Goal: Check status

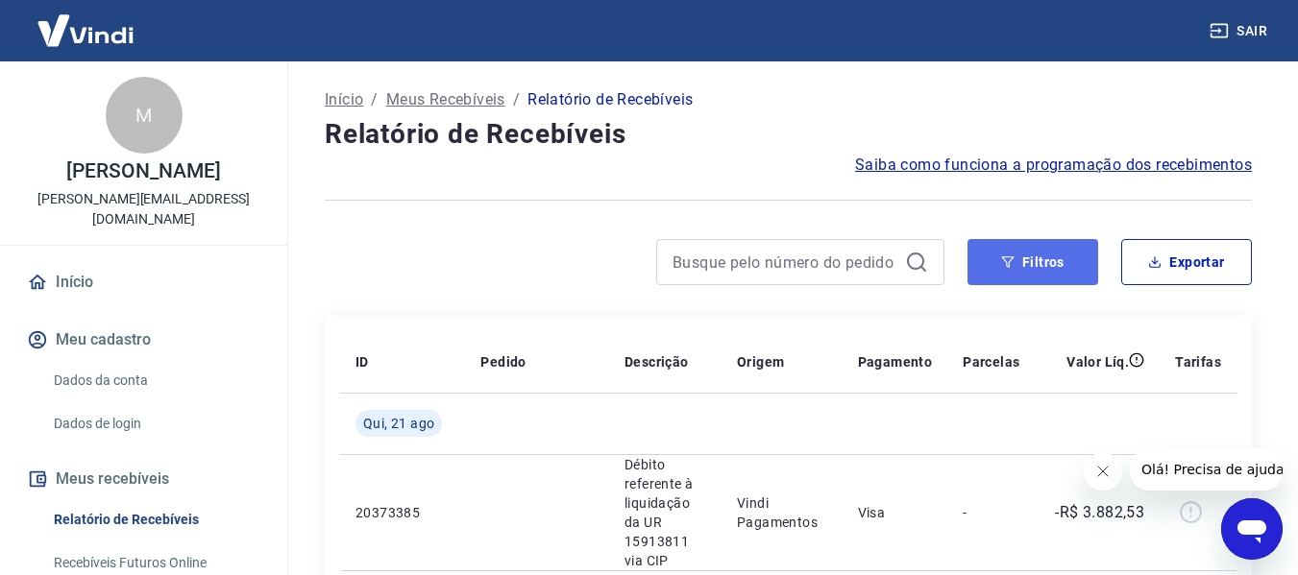
click at [1028, 261] on button "Filtros" at bounding box center [1032, 262] width 131 height 46
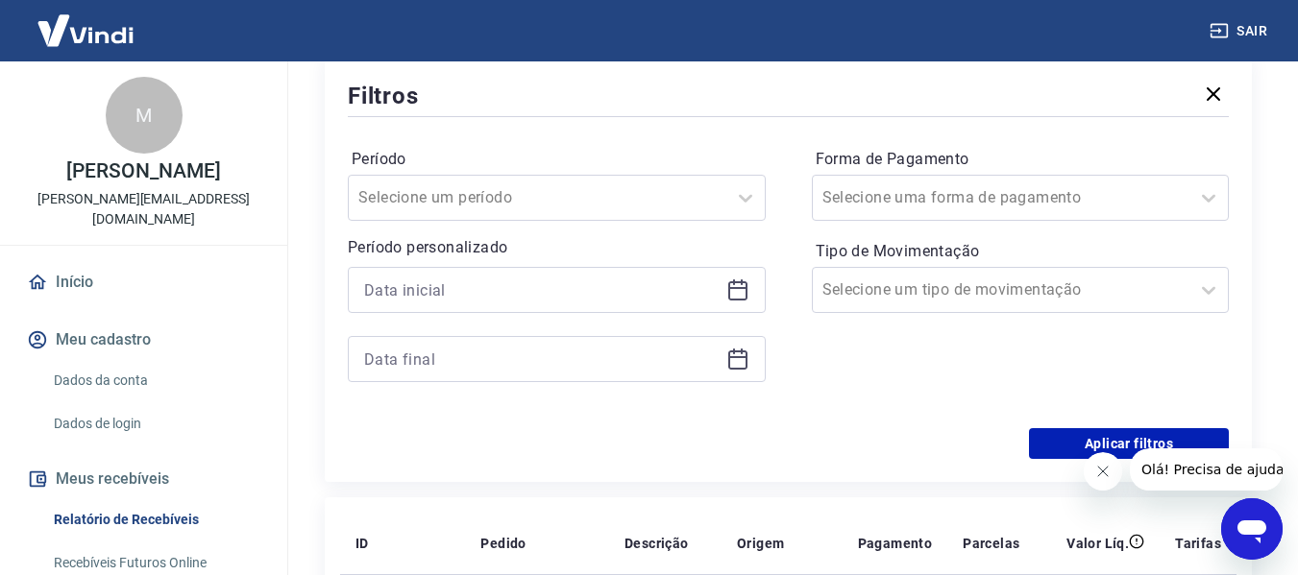
scroll to position [256, 0]
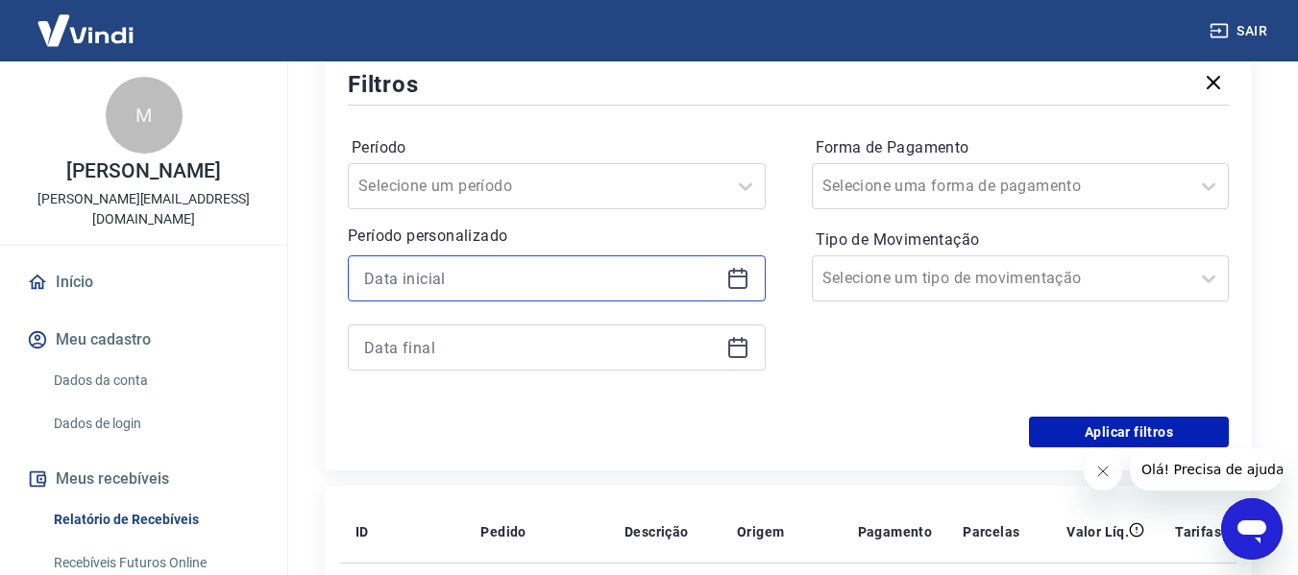
click at [484, 269] on input at bounding box center [541, 278] width 354 height 29
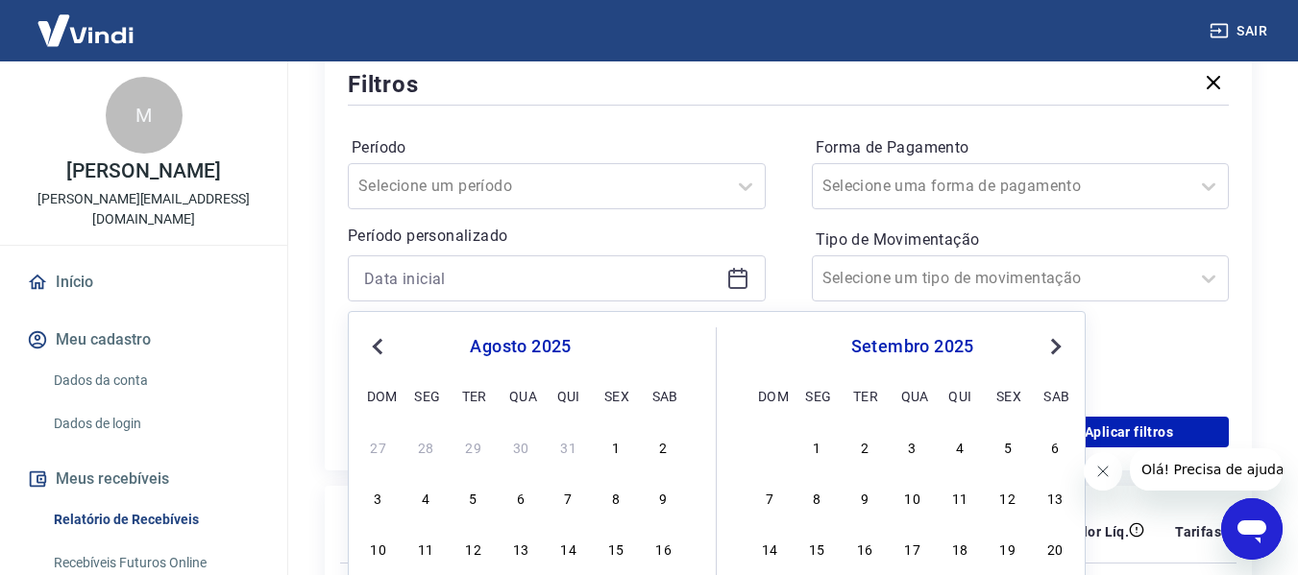
scroll to position [384, 0]
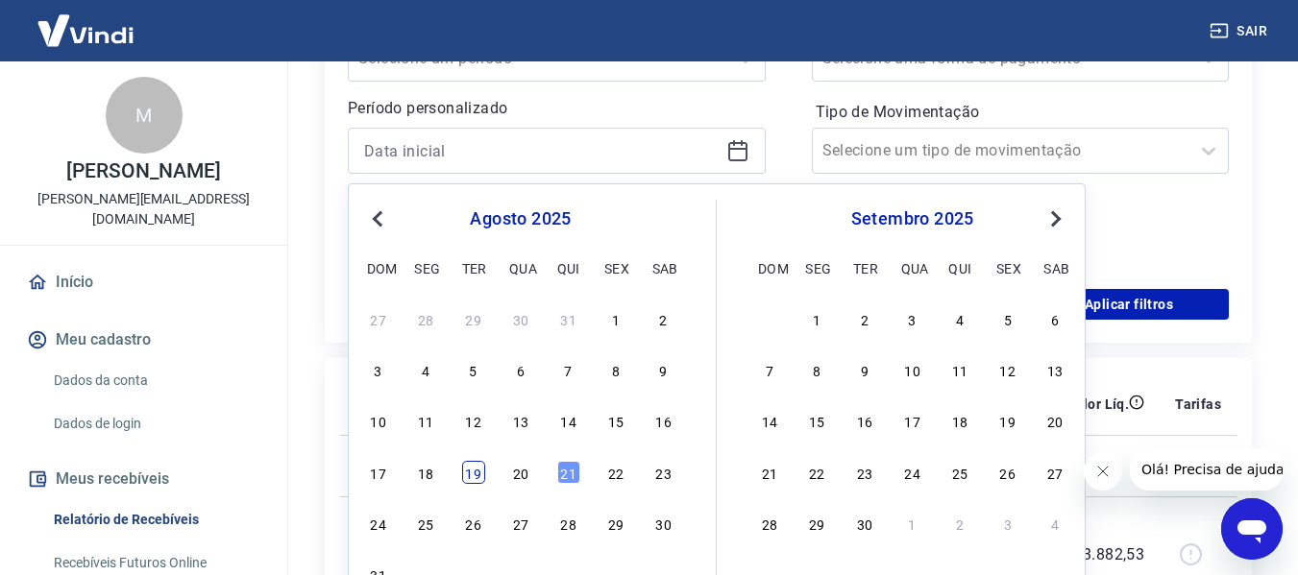
click at [464, 476] on div "19" at bounding box center [473, 472] width 23 height 23
type input "[DATE]"
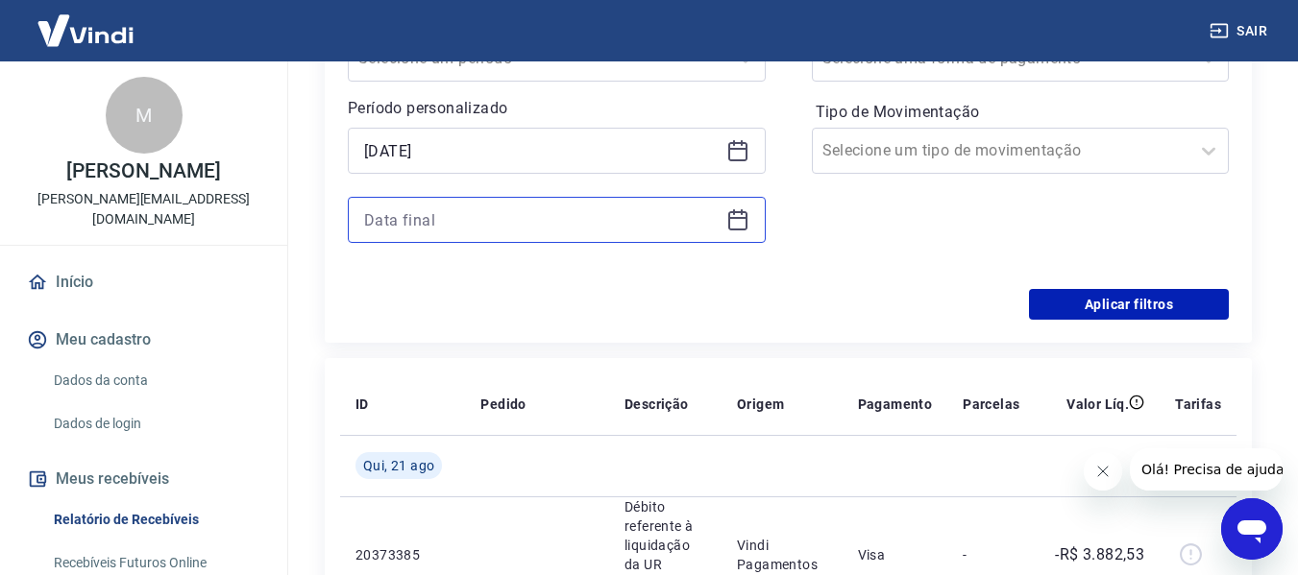
click at [445, 227] on input at bounding box center [541, 220] width 354 height 29
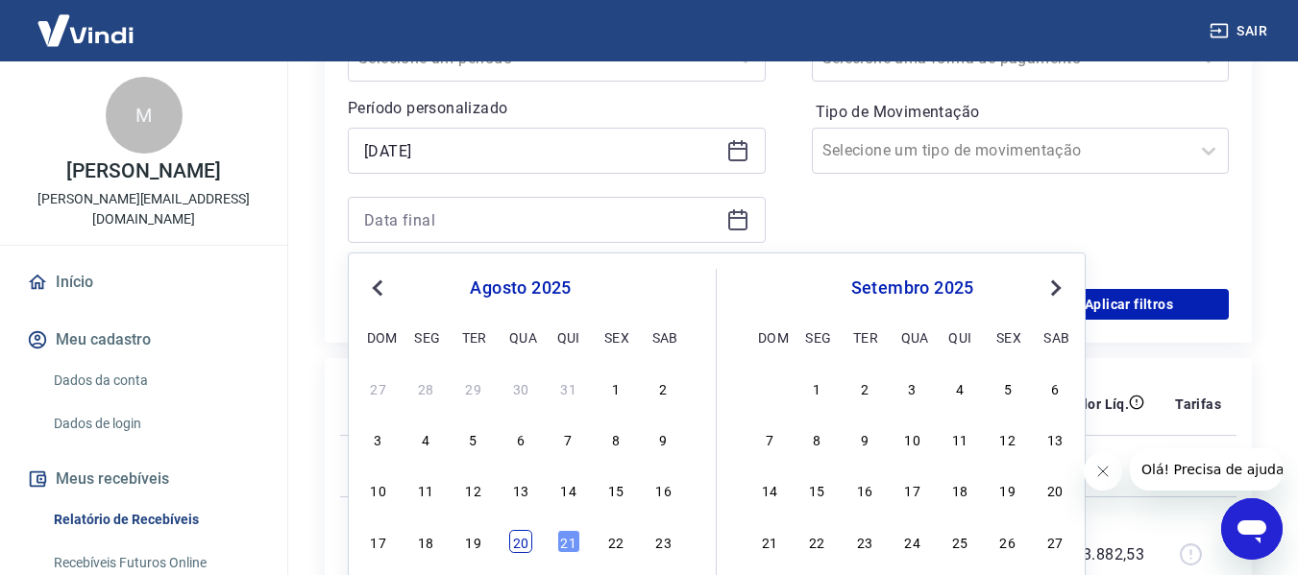
click at [511, 544] on div "20" at bounding box center [520, 541] width 23 height 23
type input "[DATE]"
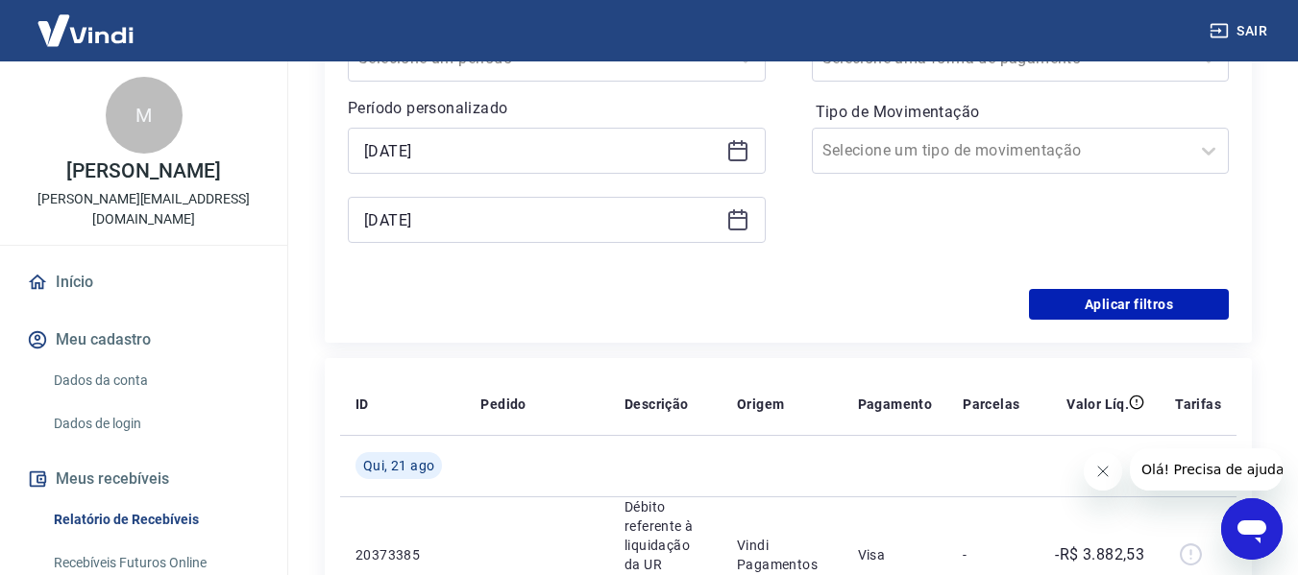
click at [1133, 326] on div "Filtros Período Selecione um período Período personalizado Selected date: [DATE…" at bounding box center [788, 129] width 927 height 426
click at [1133, 306] on button "Aplicar filtros" at bounding box center [1129, 304] width 200 height 31
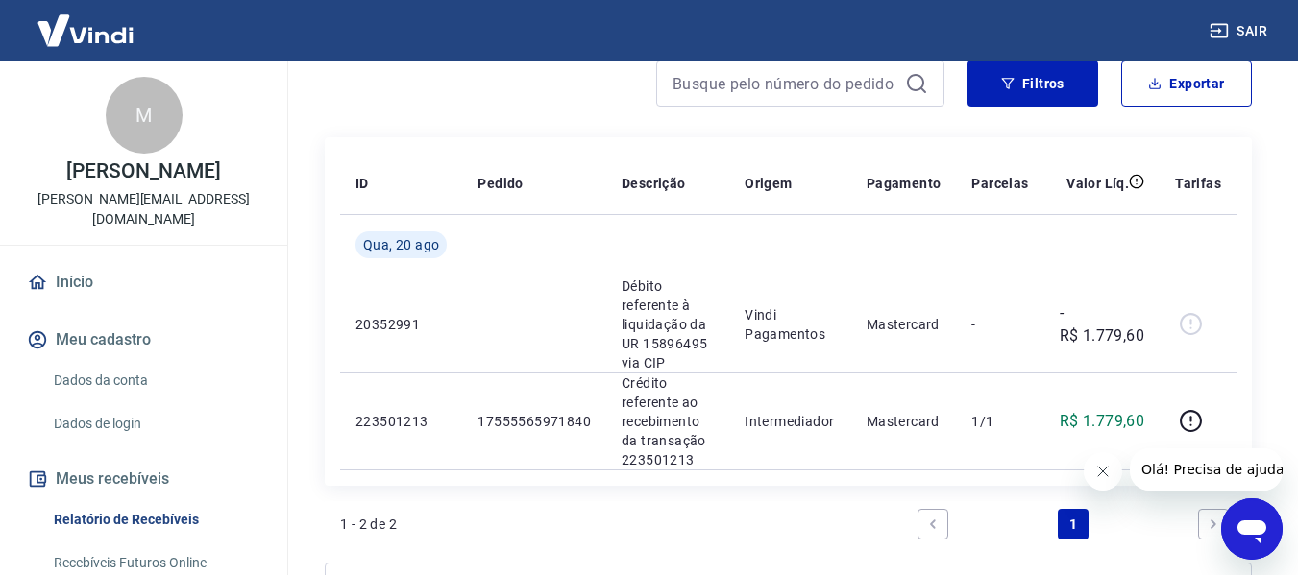
scroll to position [256, 0]
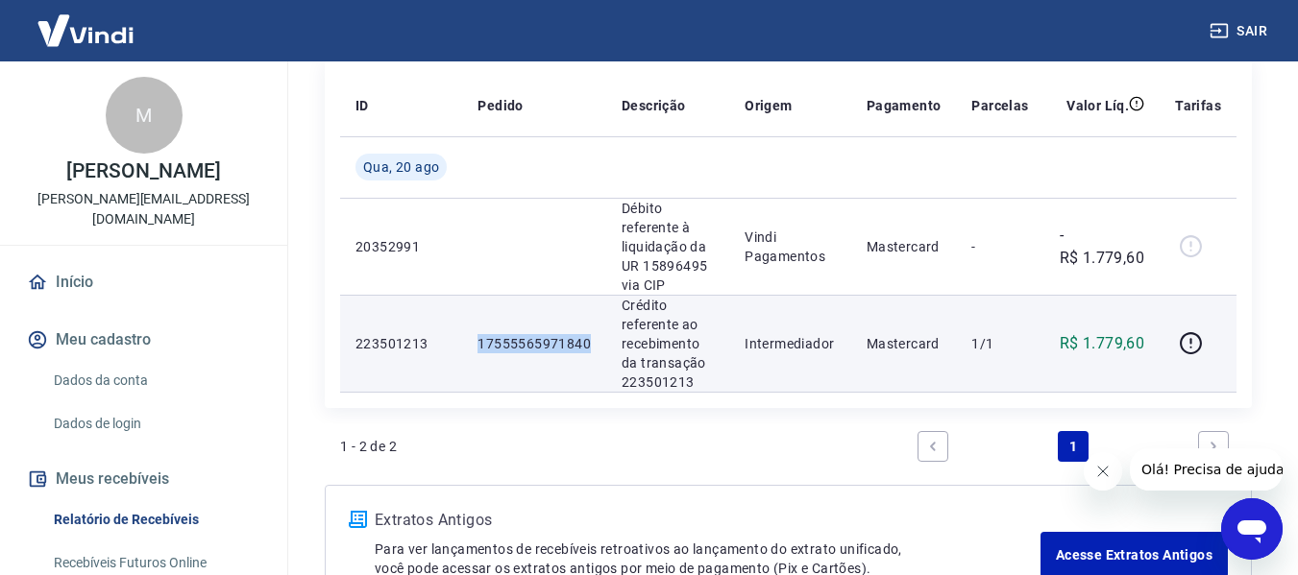
drag, startPoint x: 464, startPoint y: 346, endPoint x: 591, endPoint y: 348, distance: 126.8
click at [591, 348] on td "17555565971840" at bounding box center [534, 343] width 144 height 97
copy p "17555565971840"
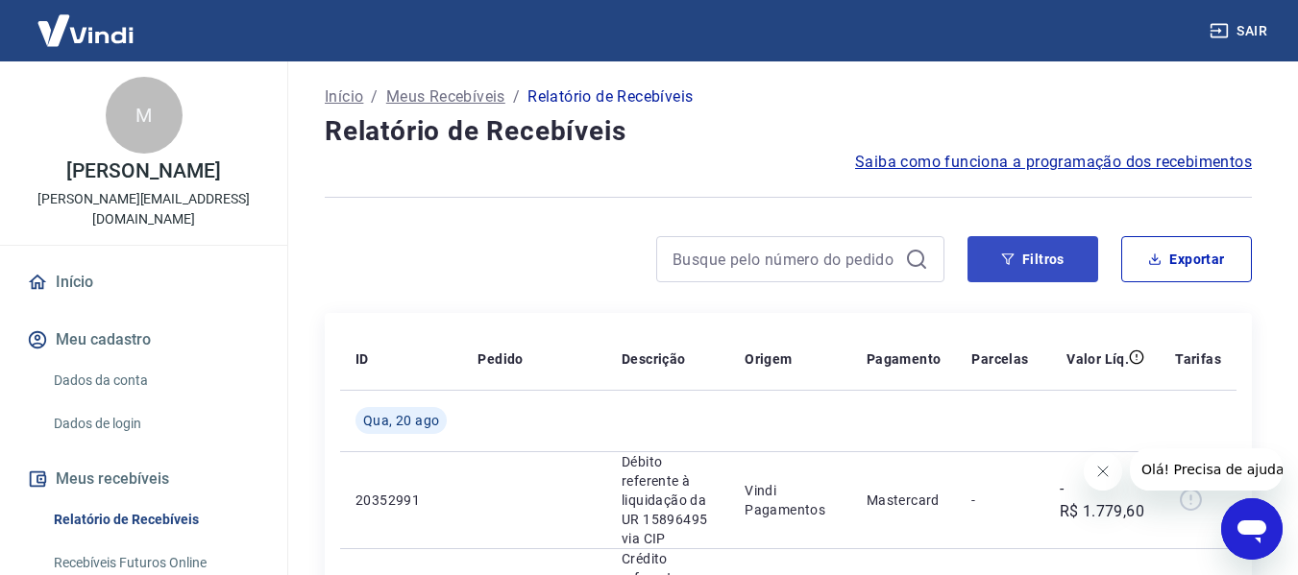
scroll to position [0, 0]
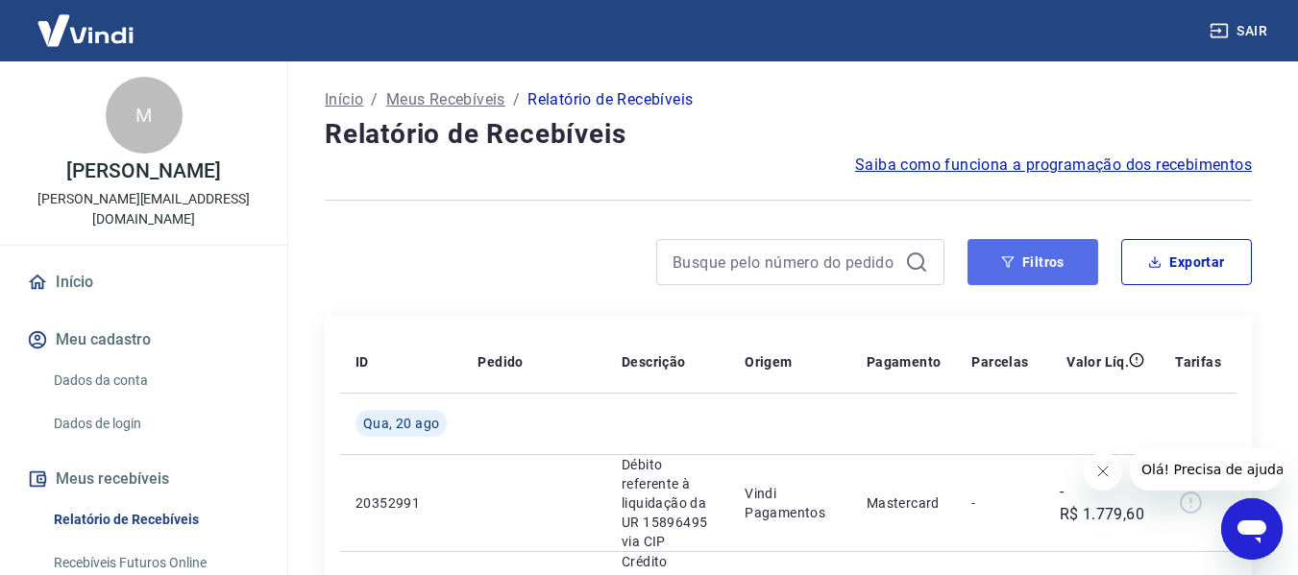
click at [998, 263] on button "Filtros" at bounding box center [1032, 262] width 131 height 46
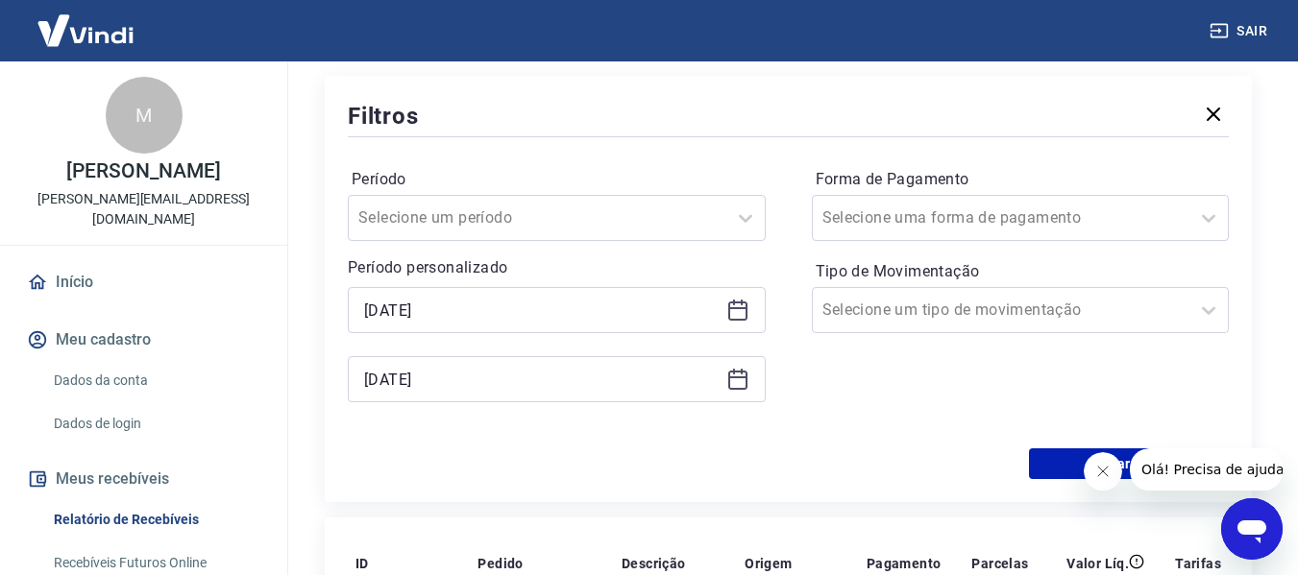
scroll to position [256, 0]
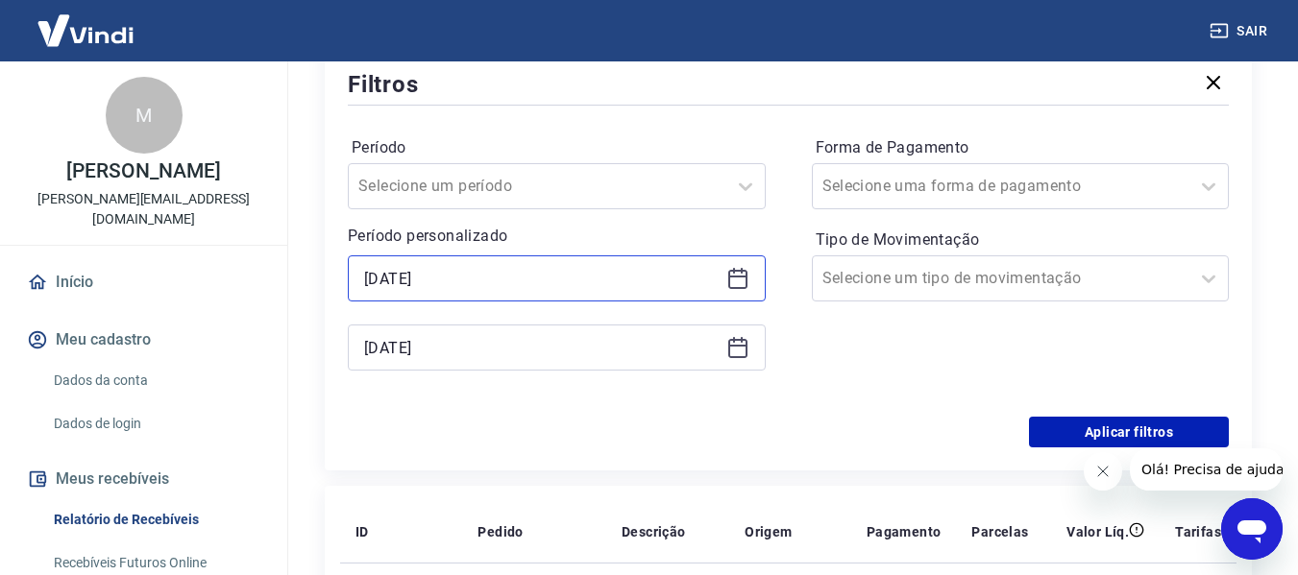
click at [483, 275] on input "[DATE]" at bounding box center [541, 278] width 354 height 29
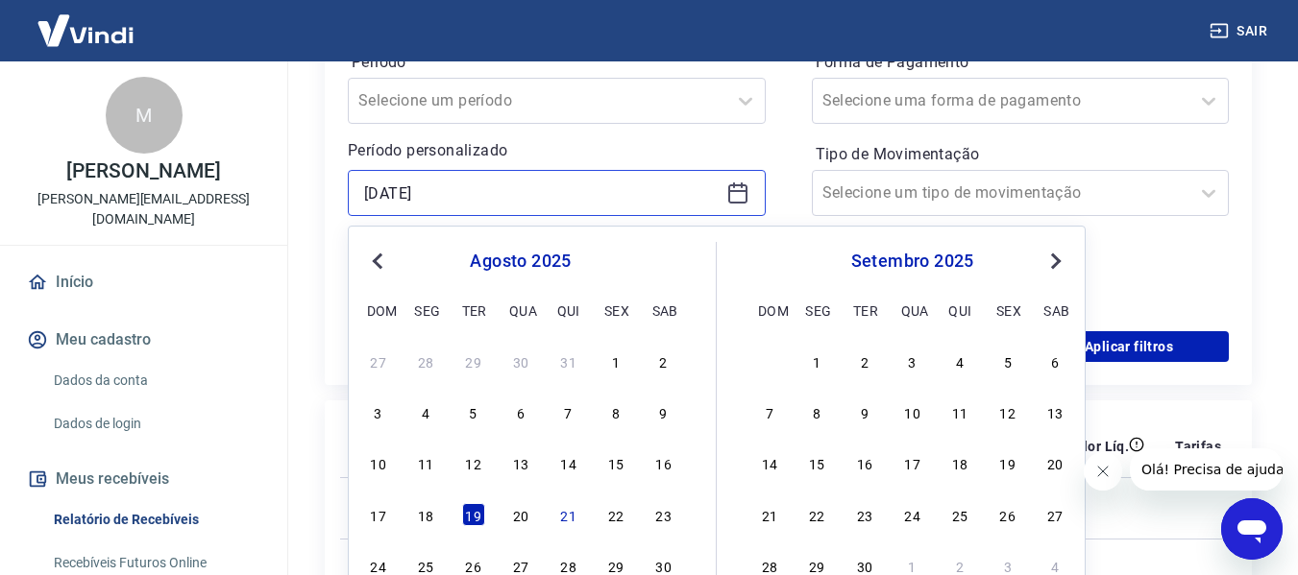
scroll to position [384, 0]
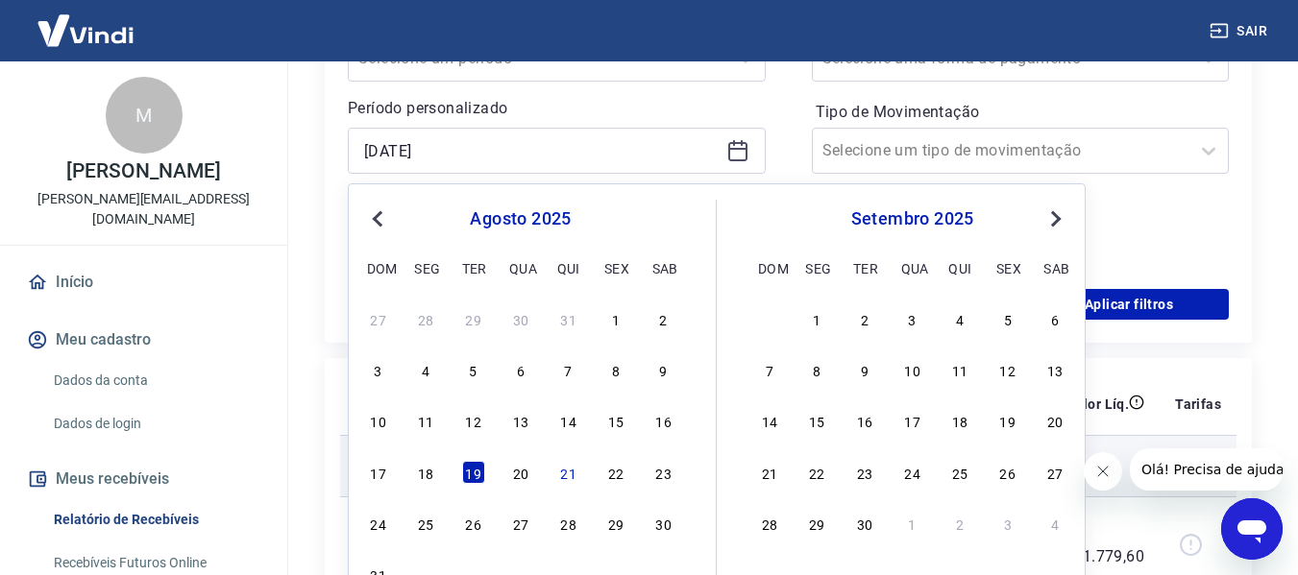
drag, startPoint x: 421, startPoint y: 466, endPoint x: 531, endPoint y: 440, distance: 113.5
click at [419, 466] on div "18" at bounding box center [425, 472] width 23 height 23
type input "[DATE]"
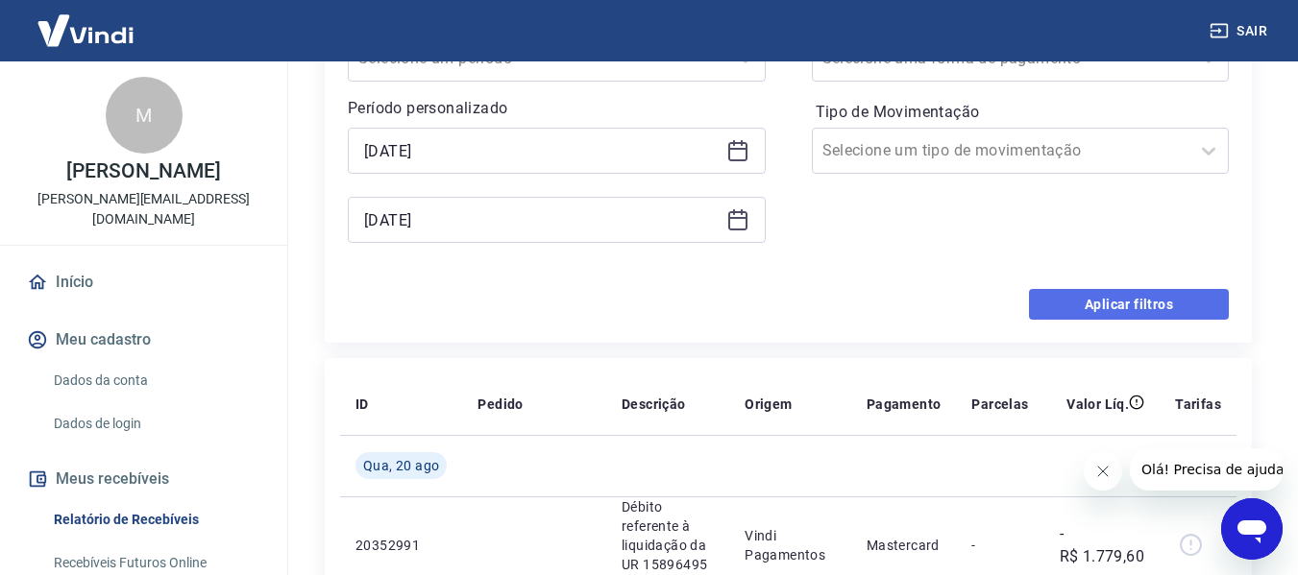
click at [1115, 310] on button "Aplicar filtros" at bounding box center [1129, 304] width 200 height 31
